Goal: Obtain resource: Download file/media

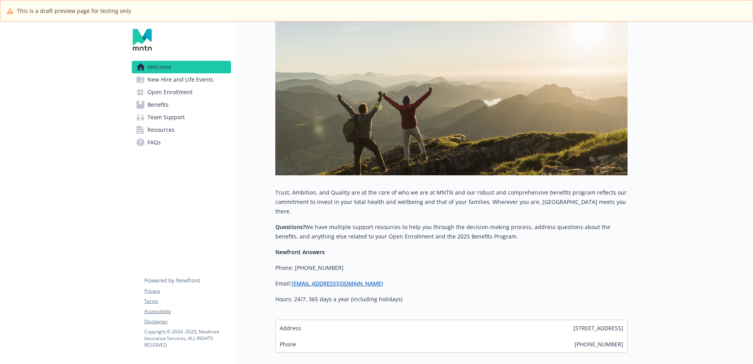
scroll to position [199, 0]
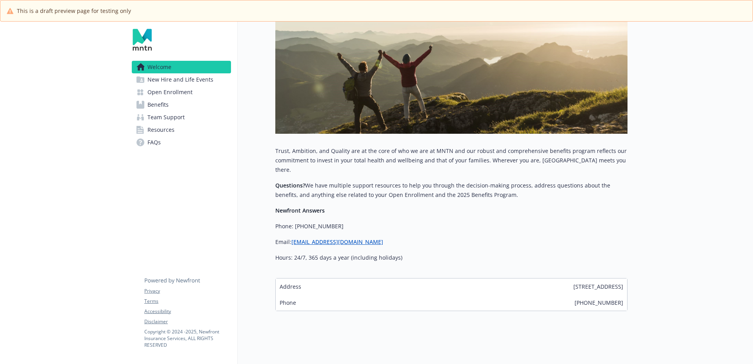
click at [180, 83] on span "New Hire and Life Events" at bounding box center [180, 79] width 66 height 13
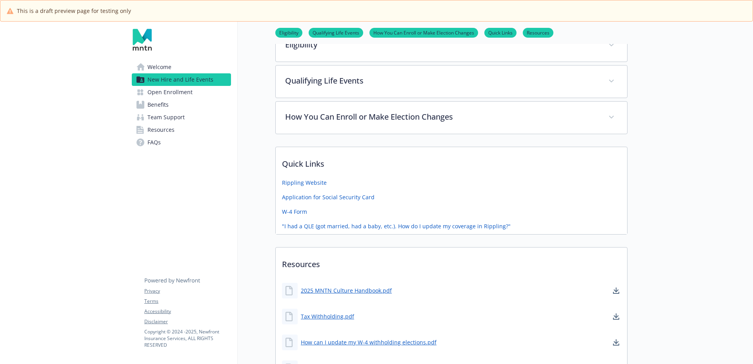
scroll to position [355, 0]
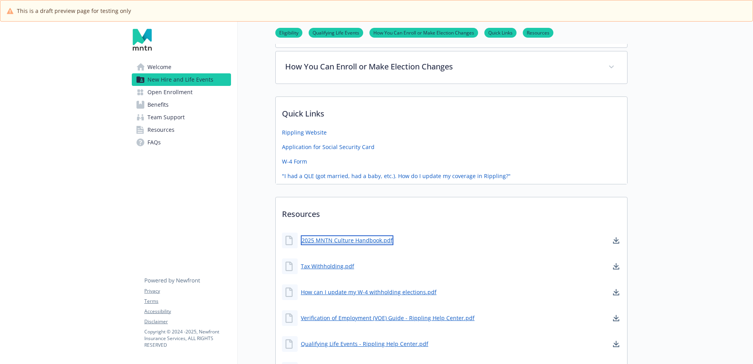
click at [359, 240] on link "2025 MNTN Culture Handbook.pdf" at bounding box center [347, 240] width 93 height 10
